Goal: Task Accomplishment & Management: Manage account settings

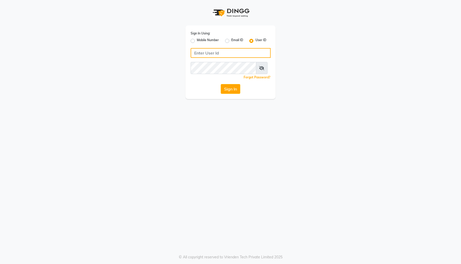
click at [210, 58] on input "Username" at bounding box center [231, 53] width 80 height 10
click at [233, 99] on div "Sign In Using: Mobile Number Email ID User ID arsp Remember me Forgot Password?…" at bounding box center [230, 62] width 90 height 74
click at [225, 94] on button "Sign In" at bounding box center [231, 89] width 20 height 10
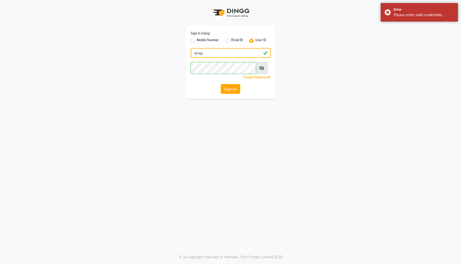
click at [202, 58] on input "arsp" at bounding box center [231, 53] width 80 height 10
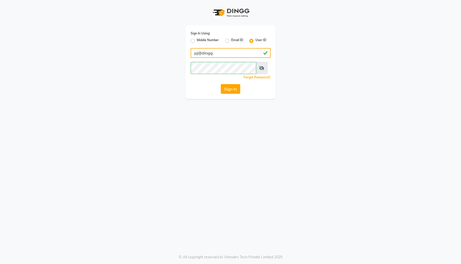
type input "pj@dingg"
click at [227, 94] on button "Sign In" at bounding box center [231, 89] width 20 height 10
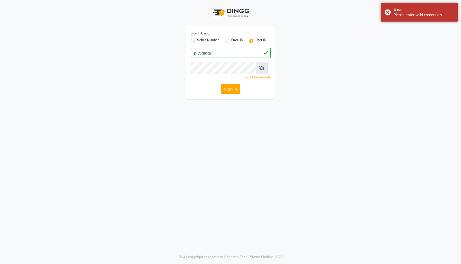
click at [223, 94] on button "Sign In" at bounding box center [231, 89] width 20 height 10
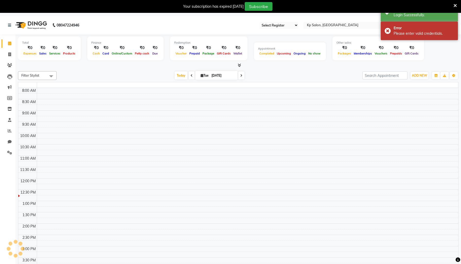
select select "15"
select select "en"
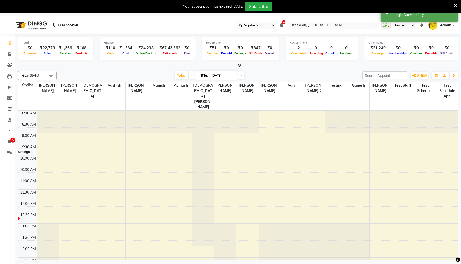
click at [6, 151] on span at bounding box center [9, 153] width 9 height 6
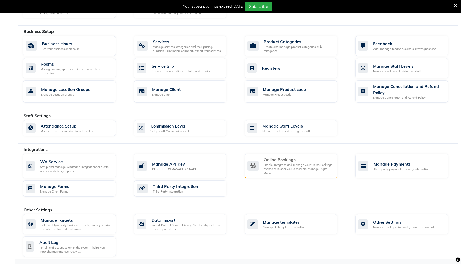
click at [259, 168] on div "Online Bookings Enable, integrate and manage your Online Bookings channels/link…" at bounding box center [290, 166] width 86 height 19
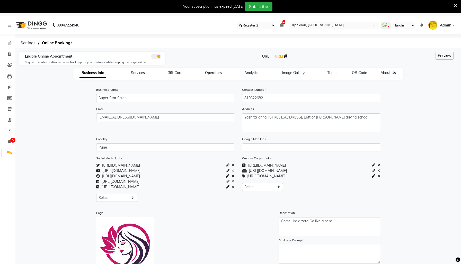
click at [210, 75] on span "Operators" at bounding box center [213, 72] width 17 height 5
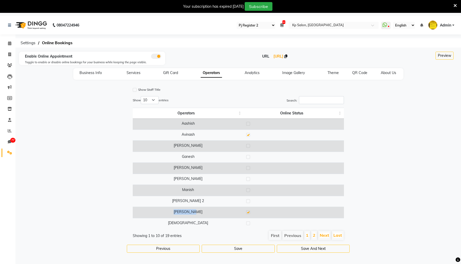
drag, startPoint x: 181, startPoint y: 223, endPoint x: 197, endPoint y: 224, distance: 16.2
click at [197, 218] on td "[PERSON_NAME]" at bounding box center [188, 212] width 111 height 11
copy td "[PERSON_NAME]"
click at [9, 119] on icon at bounding box center [9, 120] width 3 height 4
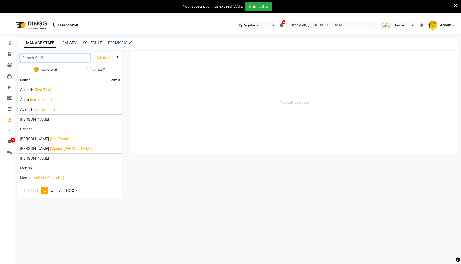
click at [53, 62] on input "text" at bounding box center [55, 58] width 70 height 8
paste input "[PERSON_NAME]"
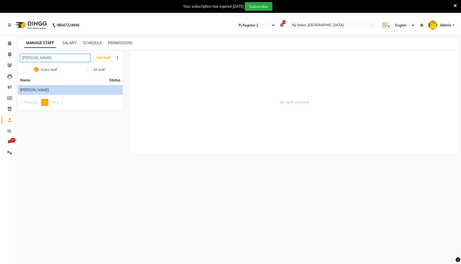
type input "[PERSON_NAME]"
click at [33, 93] on span "[PERSON_NAME]" at bounding box center [34, 89] width 29 height 5
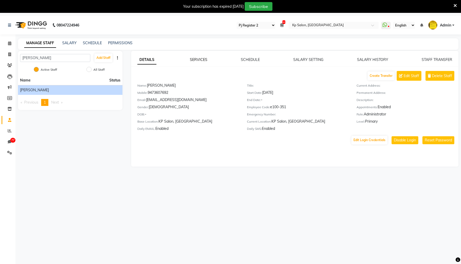
click at [198, 62] on link "SERVICES" at bounding box center [198, 59] width 17 height 5
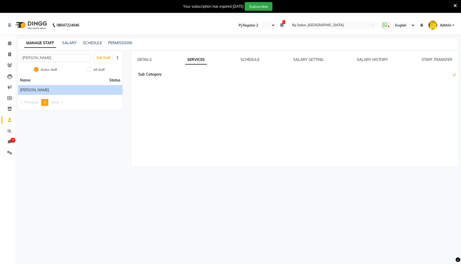
checkbox input "true"
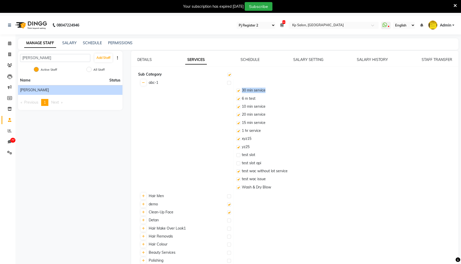
drag, startPoint x: 245, startPoint y: 98, endPoint x: 279, endPoint y: 98, distance: 34.5
click at [279, 95] on td "30 min service" at bounding box center [346, 91] width 223 height 8
copy span "30 min service"
click at [8, 152] on icon at bounding box center [9, 153] width 5 height 4
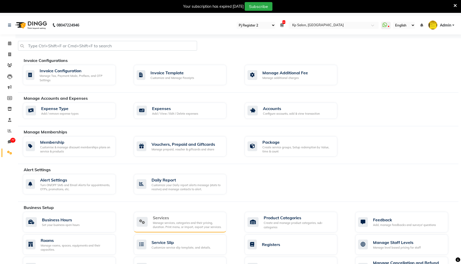
scroll to position [31, 0]
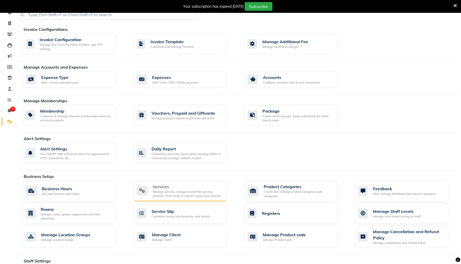
click at [181, 197] on div "Manage services, categories and their pricing, duration. Print menu, or import,…" at bounding box center [188, 194] width 70 height 8
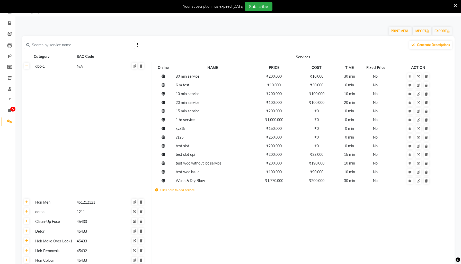
click at [62, 48] on input "text" at bounding box center [81, 45] width 103 height 8
paste input "30 min service"
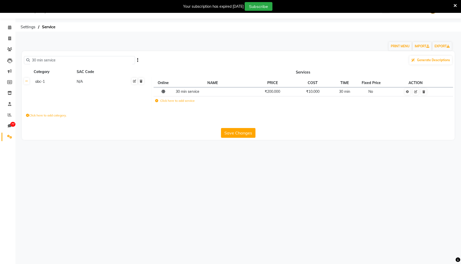
scroll to position [16, 0]
type input "30 min service"
click at [406, 93] on icon at bounding box center [407, 91] width 3 height 3
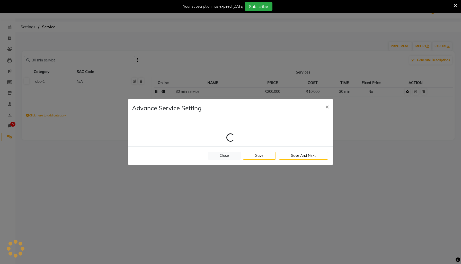
select select "1: 5213"
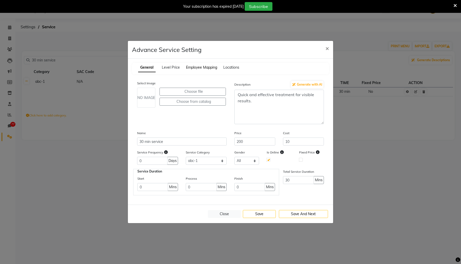
click at [201, 65] on span "Employee Mapping" at bounding box center [201, 67] width 31 height 5
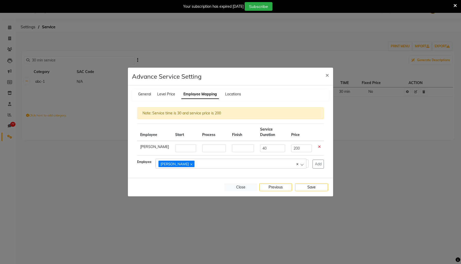
click at [221, 187] on div "Close Previous Save" at bounding box center [230, 187] width 205 height 19
click at [209, 167] on div "[PERSON_NAME]" at bounding box center [228, 163] width 140 height 7
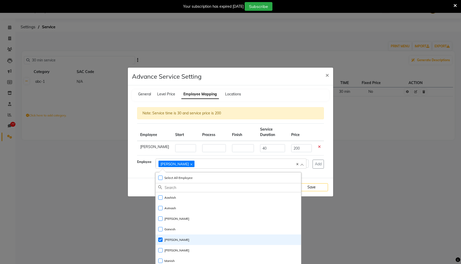
click at [175, 192] on input "text" at bounding box center [233, 187] width 136 height 9
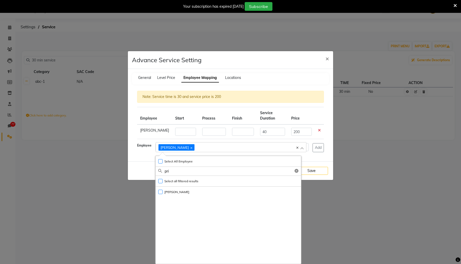
scroll to position [19, 0]
type input "pri"
click at [162, 194] on label "[PERSON_NAME]" at bounding box center [173, 192] width 31 height 5
checkbox input "true"
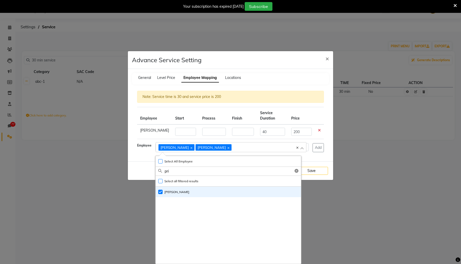
click at [142, 177] on div "Close Previous Save" at bounding box center [230, 170] width 205 height 19
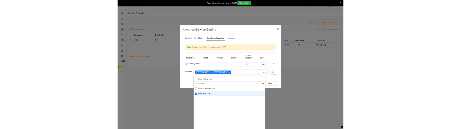
scroll to position [0, 0]
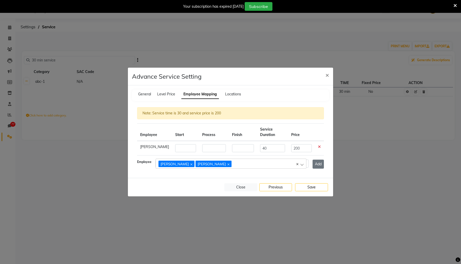
click at [312, 169] on button "Add" at bounding box center [317, 164] width 11 height 9
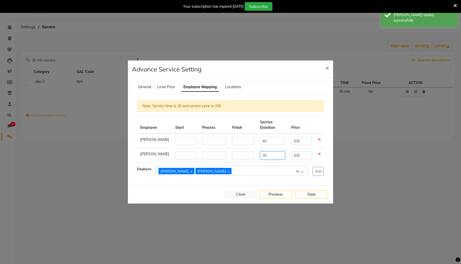
click at [260, 159] on input "30" at bounding box center [272, 155] width 25 height 8
type input "90"
click at [308, 199] on button "Save" at bounding box center [311, 195] width 33 height 8
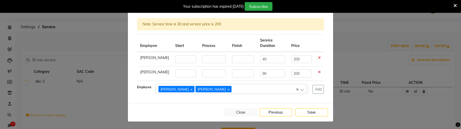
scroll to position [61, 0]
click at [306, 109] on button "Save" at bounding box center [311, 113] width 33 height 8
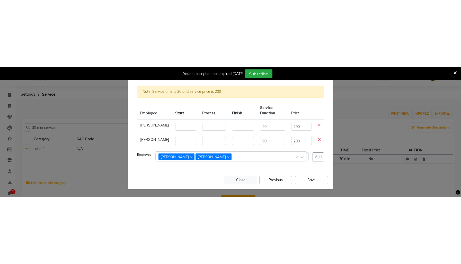
scroll to position [0, 0]
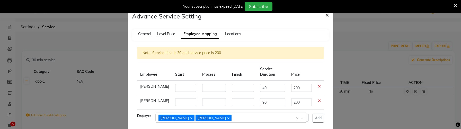
click at [325, 18] on span "×" at bounding box center [327, 15] width 4 height 8
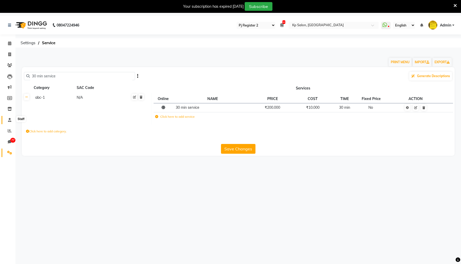
click at [8, 120] on icon at bounding box center [9, 120] width 3 height 4
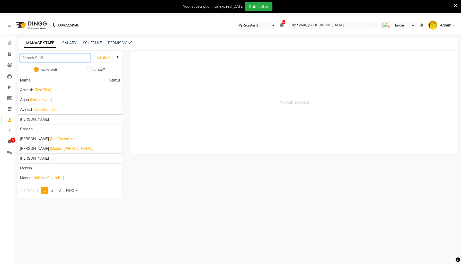
click at [52, 59] on input "text" at bounding box center [55, 58] width 70 height 8
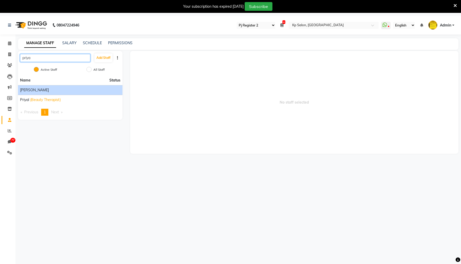
type input "priya"
click at [43, 95] on li "[PERSON_NAME]" at bounding box center [70, 90] width 104 height 10
click at [36, 93] on div "[PERSON_NAME]" at bounding box center [70, 89] width 100 height 5
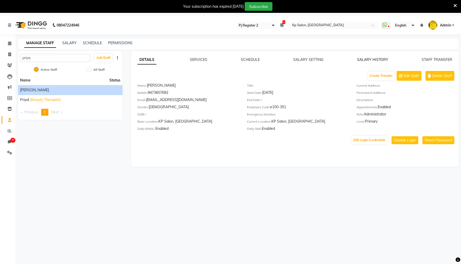
click at [360, 62] on link "SALARY HISTORY" at bounding box center [372, 59] width 31 height 5
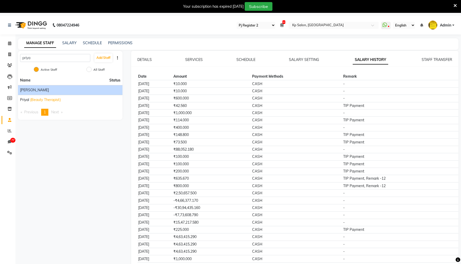
click at [236, 61] on div "DETAILS SERVICES SCHEDULE SALARY SETTING SALARY HISTORY STAFF TRANSFER Date Amo…" at bounding box center [294, 189] width 327 height 276
click at [242, 62] on link "SCHEDULE" at bounding box center [245, 59] width 19 height 5
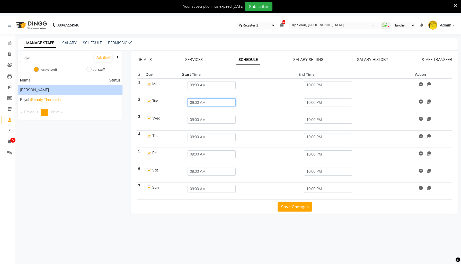
click at [208, 106] on input "09:00 AM" at bounding box center [211, 102] width 48 height 8
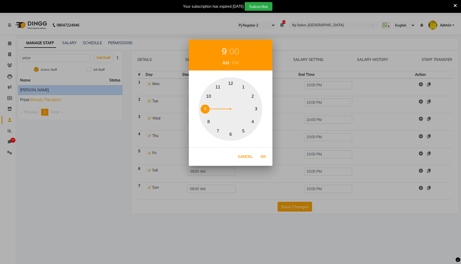
click at [244, 86] on button "1" at bounding box center [243, 87] width 9 height 9
click at [234, 61] on div "PM" at bounding box center [235, 63] width 10 height 7
click at [260, 156] on button "Ok" at bounding box center [263, 156] width 11 height 11
type input "01:00 PM"
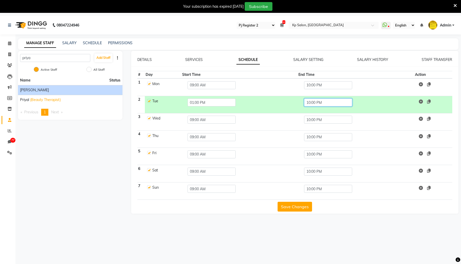
click at [316, 106] on input "10:00 PM" at bounding box center [328, 102] width 48 height 8
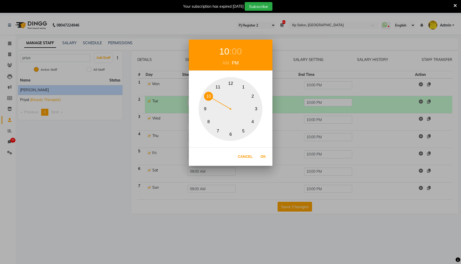
click at [230, 133] on button "6" at bounding box center [230, 134] width 9 height 9
click at [266, 159] on button "Ok" at bounding box center [263, 156] width 11 height 11
type input "06:00 PM"
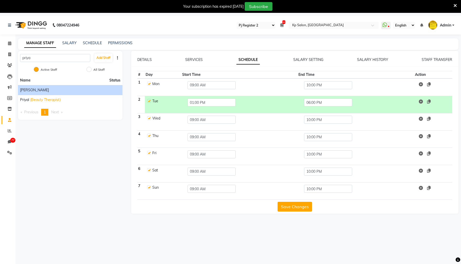
click at [300, 212] on button "Save Changes" at bounding box center [294, 207] width 34 height 10
click at [282, 212] on button "Save Changes" at bounding box center [294, 207] width 34 height 10
click at [11, 44] on icon at bounding box center [9, 43] width 3 height 4
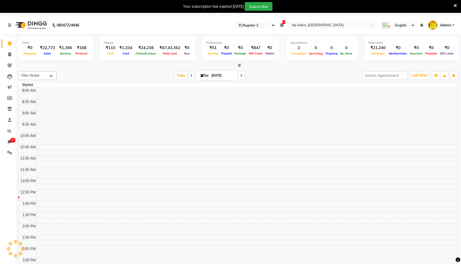
click at [43, 77] on span "Filter Stylist" at bounding box center [37, 75] width 39 height 9
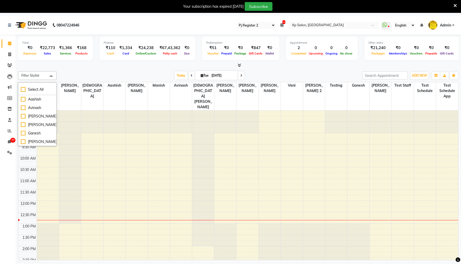
click at [140, 76] on div "Filter Stylist Select All [PERSON_NAME] [PERSON_NAME] [PERSON_NAME] Ganesh [PER…" at bounding box center [238, 75] width 440 height 9
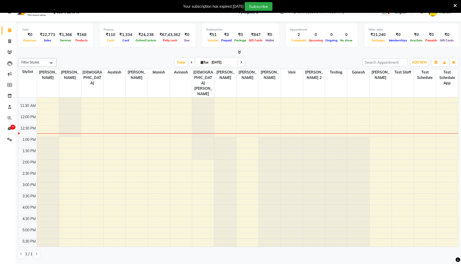
scroll to position [76, 0]
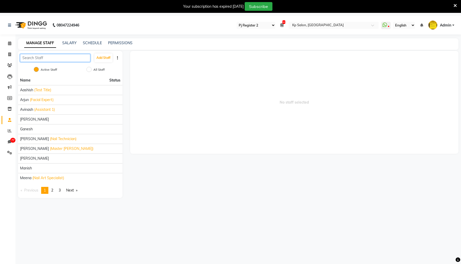
click at [44, 62] on input "text" at bounding box center [55, 58] width 70 height 8
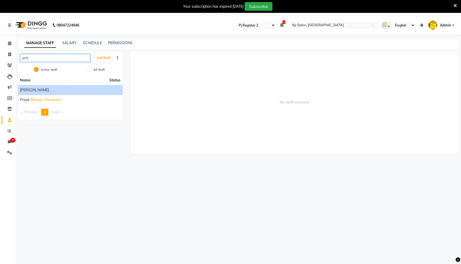
type input "priy"
click at [38, 93] on div "[PERSON_NAME]" at bounding box center [70, 89] width 100 height 5
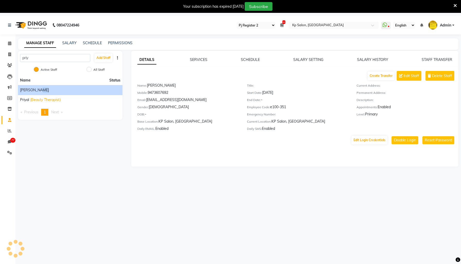
click at [38, 93] on div "[PERSON_NAME]" at bounding box center [70, 89] width 100 height 5
click at [197, 62] on link "SERVICES" at bounding box center [198, 59] width 17 height 5
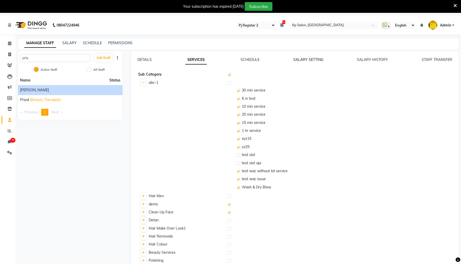
checkbox input "true"
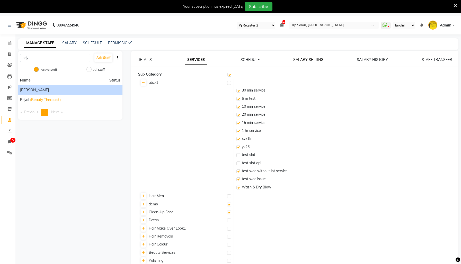
checkbox input "true"
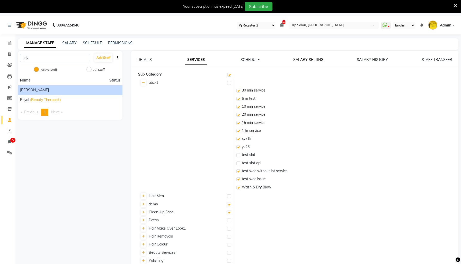
checkbox input "true"
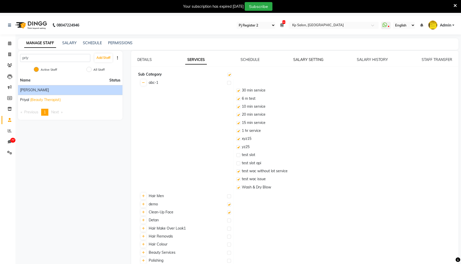
checkbox input "true"
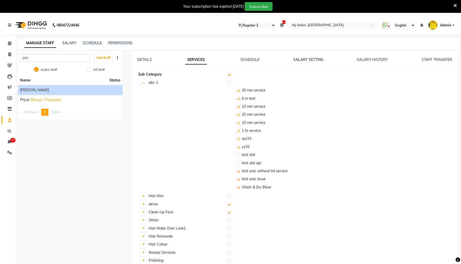
checkbox input "true"
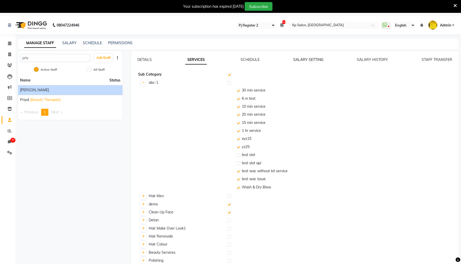
checkbox input "true"
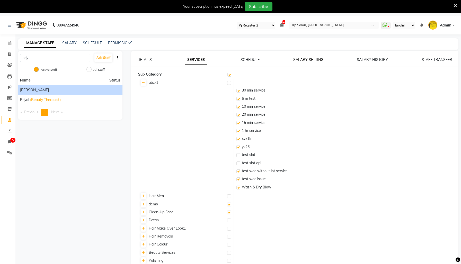
checkbox input "true"
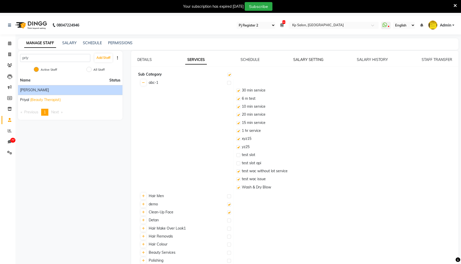
checkbox input "true"
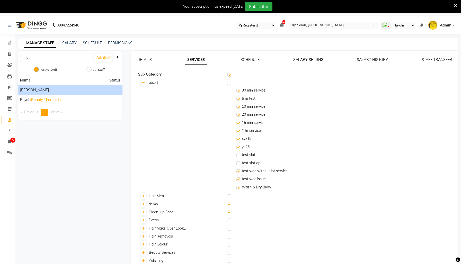
checkbox input "true"
click at [248, 62] on link "SCHEDULE" at bounding box center [249, 59] width 19 height 5
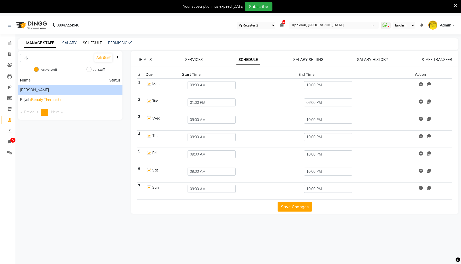
click at [102, 44] on link "SCHEDULE" at bounding box center [92, 43] width 19 height 5
